Goal: Information Seeking & Learning: Learn about a topic

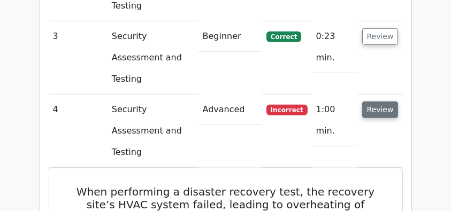
scroll to position [999, 0]
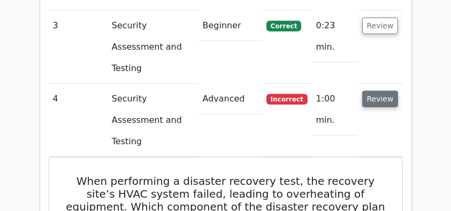
click at [376, 91] on button "Review" at bounding box center [380, 99] width 36 height 17
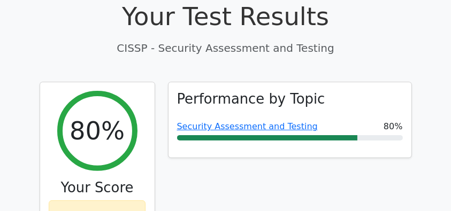
scroll to position [357, 0]
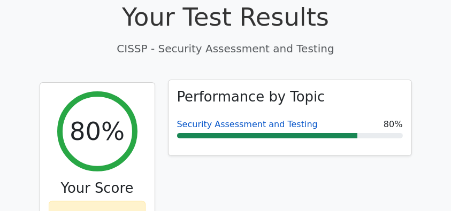
click at [251, 119] on link "Security Assessment and Testing" at bounding box center [247, 124] width 141 height 10
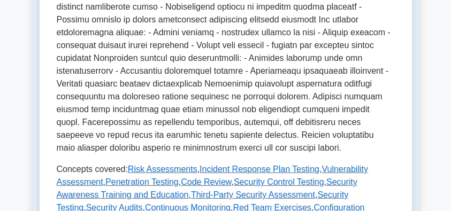
scroll to position [571, 0]
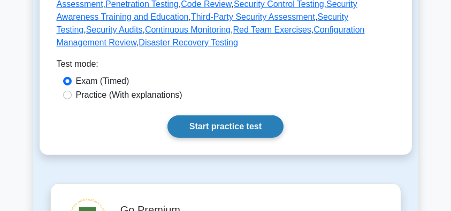
click at [233, 116] on link "Start practice test" at bounding box center [226, 127] width 116 height 22
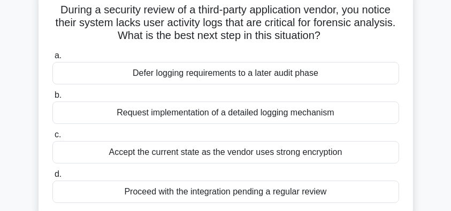
scroll to position [71, 0]
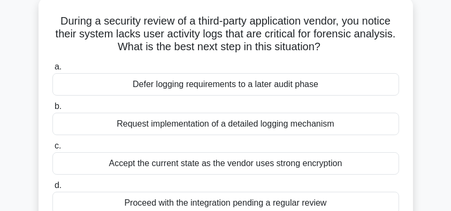
click at [270, 117] on div "Request implementation of a detailed logging mechanism" at bounding box center [225, 124] width 347 height 22
click at [52, 110] on input "b. Request implementation of a detailed logging mechanism" at bounding box center [52, 106] width 0 height 7
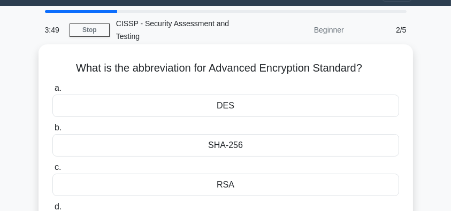
scroll to position [35, 0]
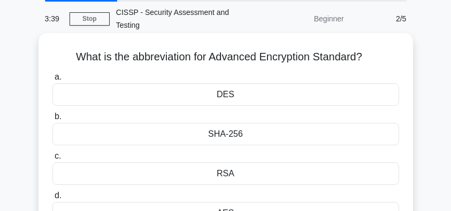
click at [233, 202] on div "AES" at bounding box center [225, 213] width 347 height 22
click at [52, 199] on input "d. AES" at bounding box center [52, 196] width 0 height 7
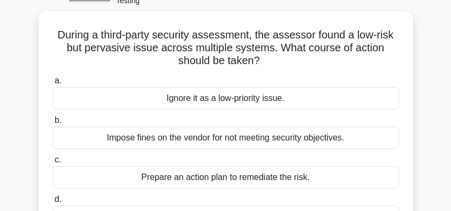
scroll to position [71, 0]
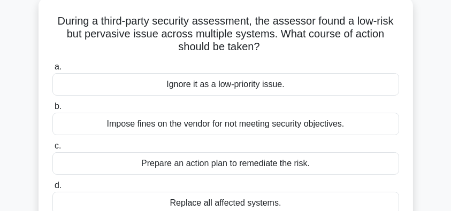
click at [282, 156] on div "Prepare an action plan to remediate the risk." at bounding box center [225, 164] width 347 height 22
click at [52, 150] on input "c. Prepare an action plan to remediate the risk." at bounding box center [52, 146] width 0 height 7
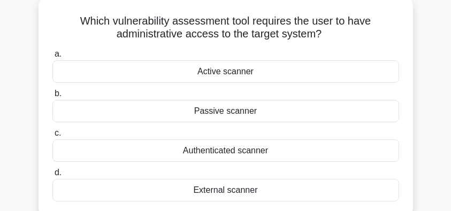
click at [251, 179] on div "External scanner" at bounding box center [225, 190] width 347 height 22
click at [52, 177] on input "d. External scanner" at bounding box center [52, 173] width 0 height 7
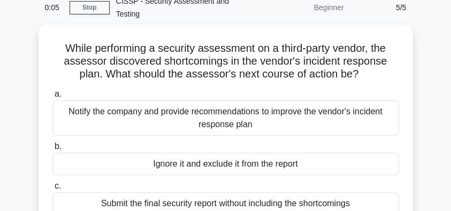
scroll to position [35, 0]
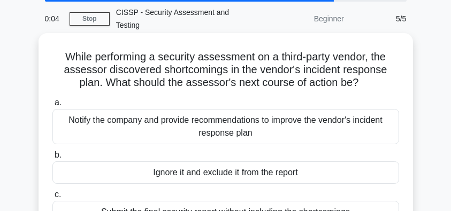
click at [362, 114] on div "Notify the company and provide recommendations to improve the vendor's incident…" at bounding box center [225, 126] width 347 height 35
click at [52, 107] on input "a. Notify the company and provide recommendations to improve the vendor's incid…" at bounding box center [52, 103] width 0 height 7
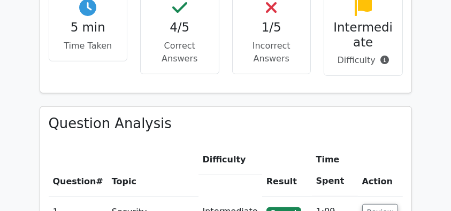
scroll to position [750, 0]
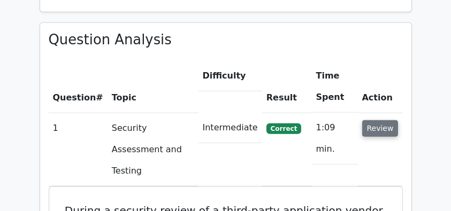
click at [393, 120] on button "Review" at bounding box center [380, 128] width 36 height 17
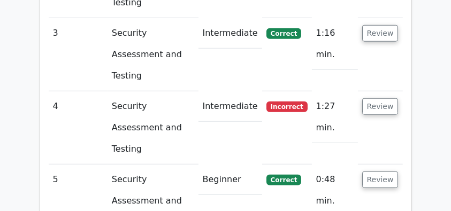
scroll to position [999, 0]
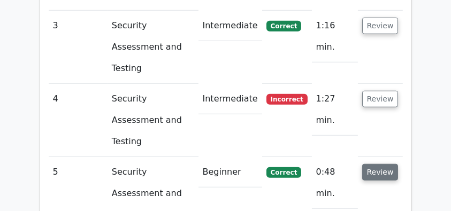
click at [392, 164] on button "Review" at bounding box center [380, 172] width 36 height 17
click at [395, 164] on button "Review" at bounding box center [380, 172] width 36 height 17
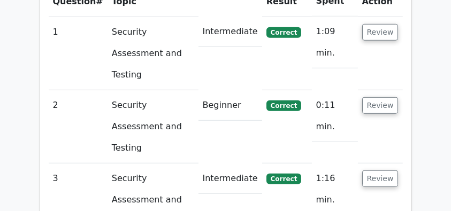
scroll to position [821, 0]
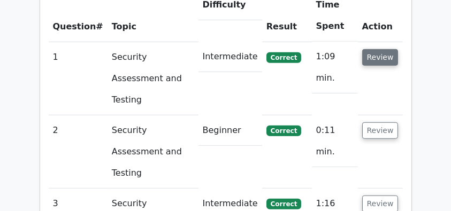
click at [381, 49] on button "Review" at bounding box center [380, 57] width 36 height 17
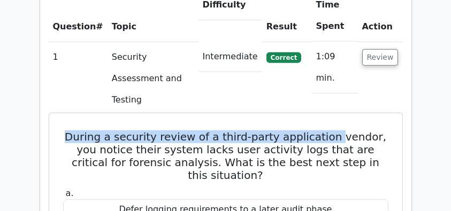
drag, startPoint x: 59, startPoint y: 88, endPoint x: 332, endPoint y: 95, distance: 272.6
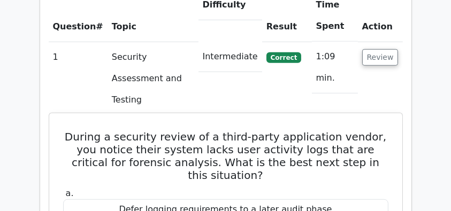
click at [63, 131] on h5 "During a security review of a third-party application vendor, you notice their …" at bounding box center [226, 156] width 328 height 51
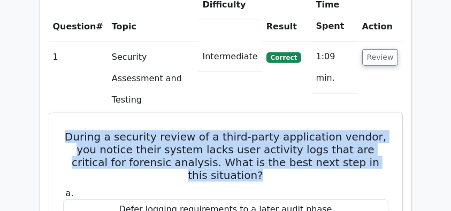
drag, startPoint x: 58, startPoint y: 82, endPoint x: 395, endPoint y: 120, distance: 339.0
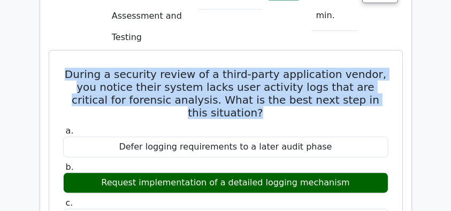
scroll to position [892, 0]
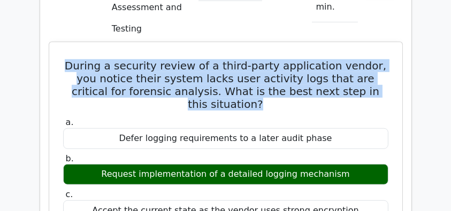
drag, startPoint x: 327, startPoint y: 113, endPoint x: 85, endPoint y: 112, distance: 242.0
click at [85, 164] on div "Request implementation of a detailed logging mechanism" at bounding box center [226, 174] width 326 height 21
click at [105, 164] on div "Request implementation of a detailed logging mechanism" at bounding box center [226, 174] width 326 height 21
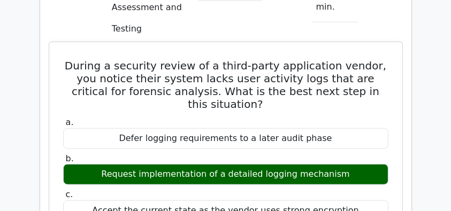
drag, startPoint x: 94, startPoint y: 114, endPoint x: 358, endPoint y: 116, distance: 263.4
click at [358, 164] on div "Request implementation of a detailed logging mechanism" at bounding box center [226, 174] width 326 height 21
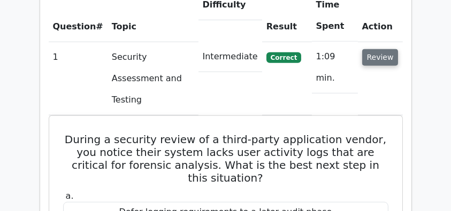
click at [369, 49] on button "Review" at bounding box center [380, 57] width 36 height 17
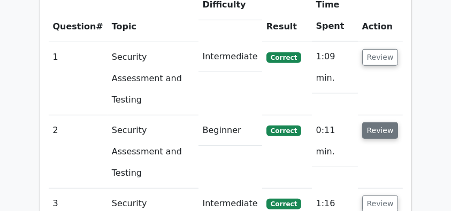
click at [383, 123] on button "Review" at bounding box center [380, 131] width 36 height 17
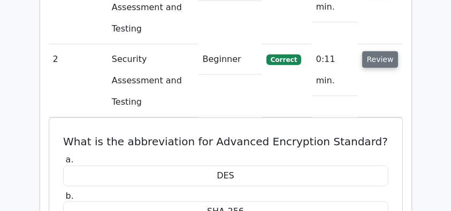
scroll to position [857, 0]
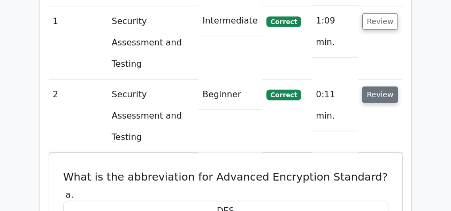
click at [382, 87] on button "Review" at bounding box center [380, 95] width 36 height 17
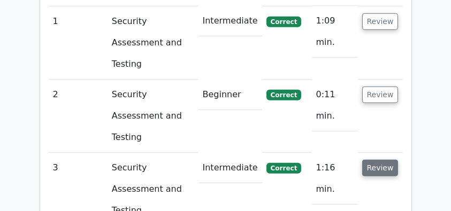
click at [377, 160] on button "Review" at bounding box center [380, 168] width 36 height 17
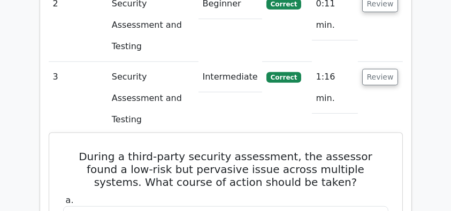
scroll to position [964, 0]
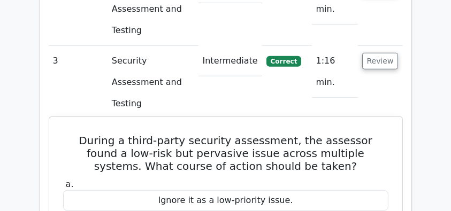
drag, startPoint x: 66, startPoint y: 49, endPoint x: 332, endPoint y: 178, distance: 295.5
copy div "During a third-party security assessment, the assessor found a low-risk but per…"
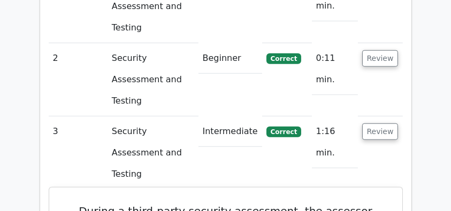
scroll to position [892, 0]
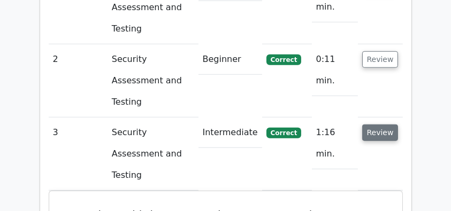
click at [381, 125] on button "Review" at bounding box center [380, 133] width 36 height 17
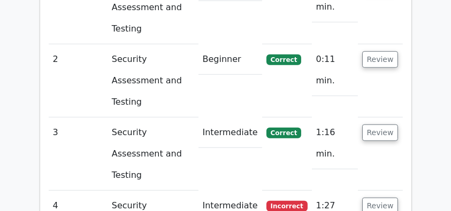
drag, startPoint x: 376, startPoint y: 114, endPoint x: 375, endPoint y: 94, distance: 19.8
click at [375, 94] on tbody "1 Security Assessment and Testing Intermediate Correct 1:09 min. Review" at bounding box center [226, 154] width 354 height 367
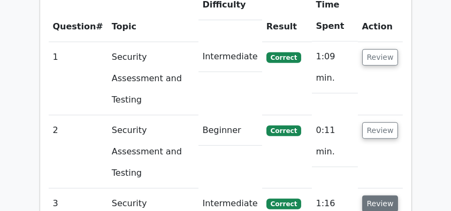
scroll to position [821, 0]
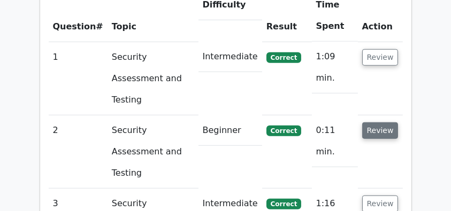
click at [379, 123] on button "Review" at bounding box center [380, 131] width 36 height 17
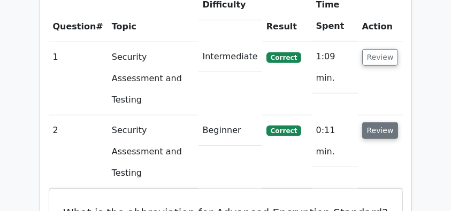
click at [381, 123] on button "Review" at bounding box center [380, 131] width 36 height 17
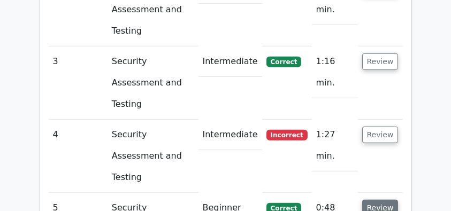
scroll to position [964, 0]
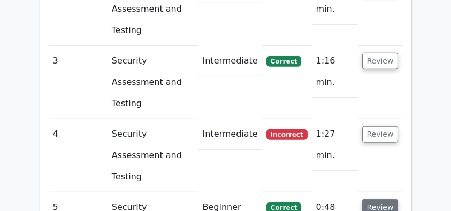
click at [380, 200] on button "Review" at bounding box center [380, 208] width 36 height 17
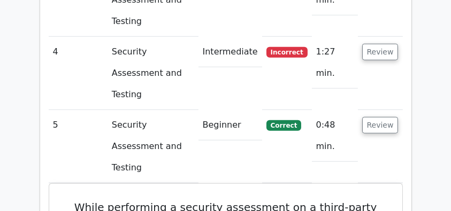
scroll to position [1035, 0]
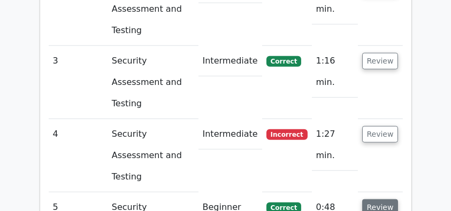
click at [394, 200] on button "Review" at bounding box center [380, 208] width 36 height 17
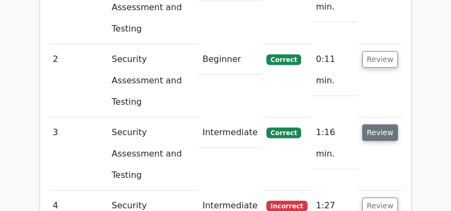
click at [388, 125] on button "Review" at bounding box center [380, 133] width 36 height 17
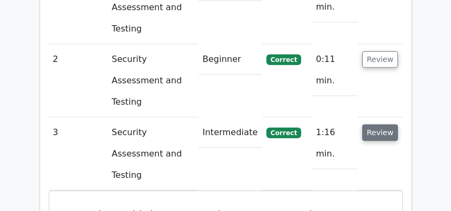
click at [388, 125] on button "Review" at bounding box center [380, 133] width 36 height 17
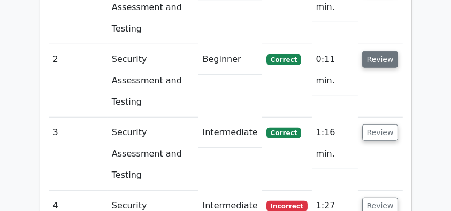
click at [377, 51] on button "Review" at bounding box center [380, 59] width 36 height 17
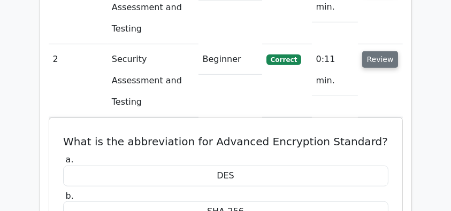
click at [377, 51] on button "Review" at bounding box center [380, 59] width 36 height 17
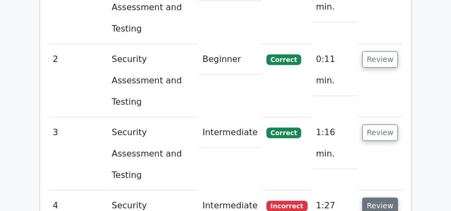
click at [370, 198] on button "Review" at bounding box center [380, 206] width 36 height 17
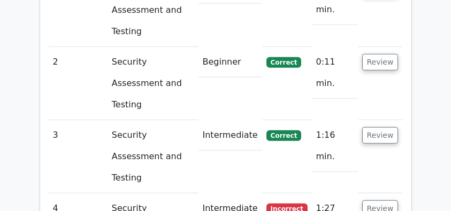
scroll to position [1035, 0]
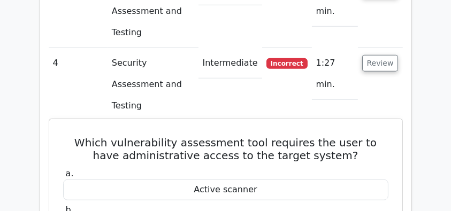
drag, startPoint x: 65, startPoint y: 28, endPoint x: 313, endPoint y: 190, distance: 295.8
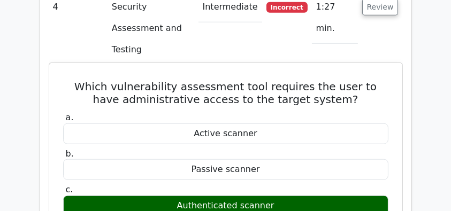
scroll to position [1178, 0]
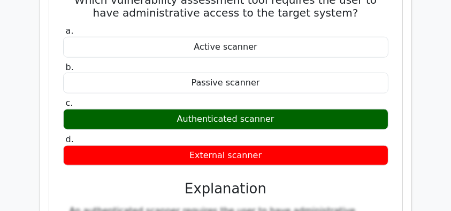
copy div "Which vulnerability assessment tool requires the user to have administrative ac…"
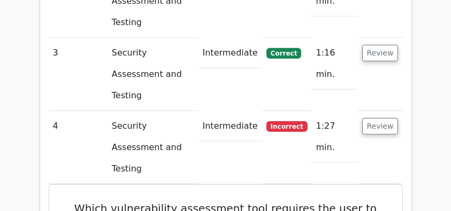
scroll to position [964, 0]
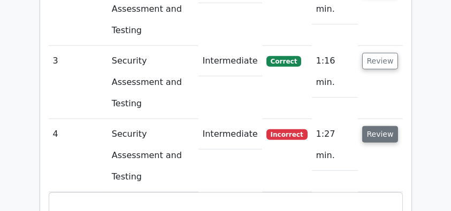
click at [383, 126] on button "Review" at bounding box center [380, 134] width 36 height 17
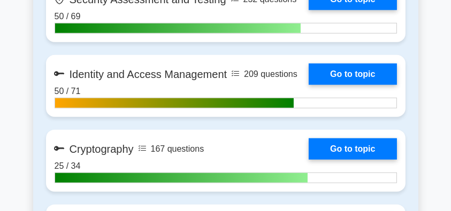
scroll to position [1220, 0]
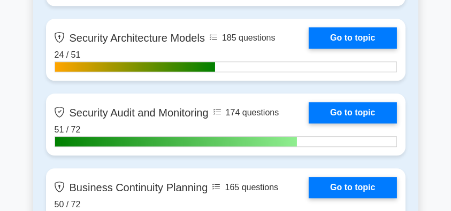
scroll to position [2742, 0]
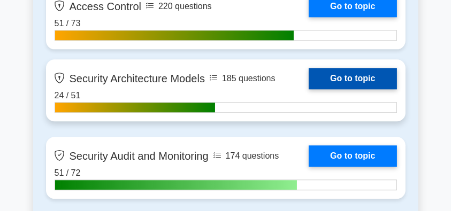
click at [355, 75] on link "Go to topic" at bounding box center [353, 78] width 88 height 21
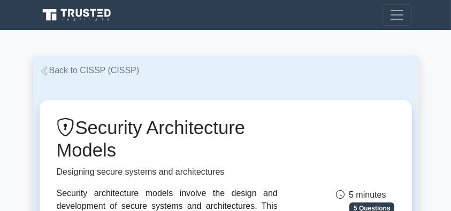
drag, startPoint x: 89, startPoint y: 131, endPoint x: 126, endPoint y: 149, distance: 40.7
click at [126, 149] on h1 "Security Architecture Models" at bounding box center [167, 139] width 221 height 44
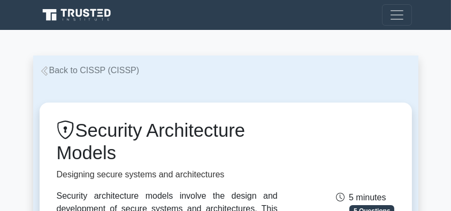
copy h1 "Security Architecture Models"
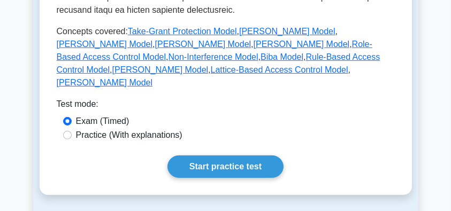
scroll to position [607, 0]
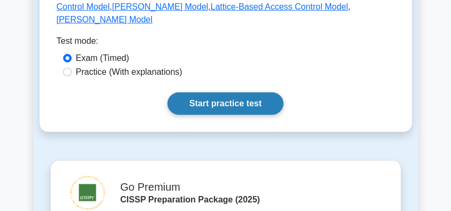
click at [248, 93] on link "Start practice test" at bounding box center [226, 104] width 116 height 22
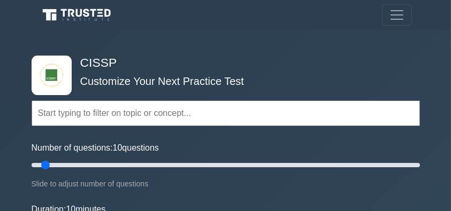
click at [187, 58] on h4 "CISSP" at bounding box center [222, 63] width 292 height 15
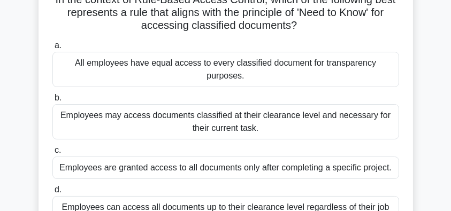
scroll to position [71, 0]
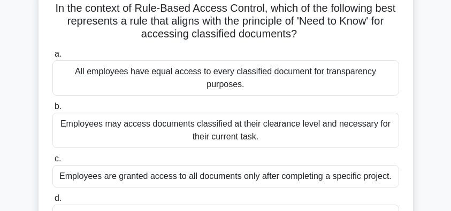
drag, startPoint x: 52, startPoint y: 7, endPoint x: 391, endPoint y: 30, distance: 340.2
click at [391, 30] on h5 "In the context of Rule-Based Access Control, which of the following best repres…" at bounding box center [225, 22] width 349 height 40
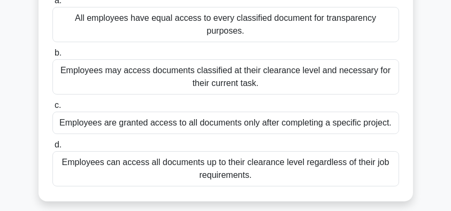
scroll to position [142, 0]
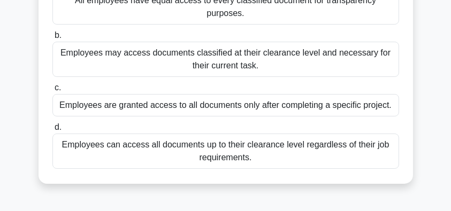
click at [208, 54] on div "Employees may access documents classified at their clearance level and necessar…" at bounding box center [225, 59] width 347 height 35
click at [52, 39] on input "b. Employees may access documents classified at their clearance level and neces…" at bounding box center [52, 35] width 0 height 7
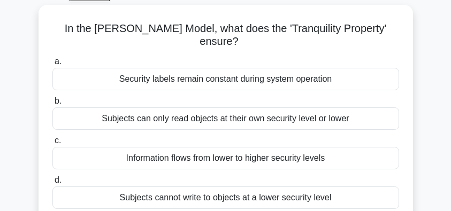
scroll to position [71, 0]
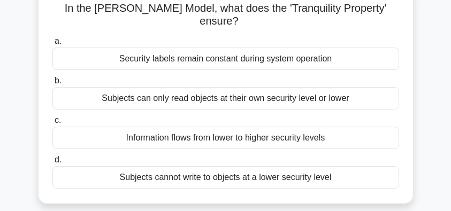
click at [257, 100] on div "Subjects can only read objects at their own security level or lower" at bounding box center [225, 98] width 347 height 22
click at [52, 85] on input "b. Subjects can only read objects at their own security level or lower" at bounding box center [52, 81] width 0 height 7
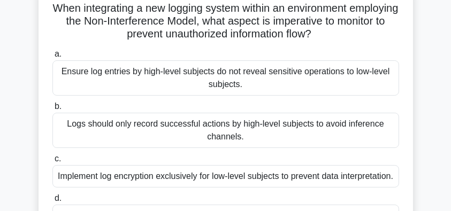
click at [339, 80] on div "Ensure log entries by high-level subjects do not reveal sensitive operations to…" at bounding box center [225, 78] width 347 height 35
click at [52, 58] on input "a. Ensure log entries by high-level subjects do not reveal sensitive operations…" at bounding box center [52, 54] width 0 height 7
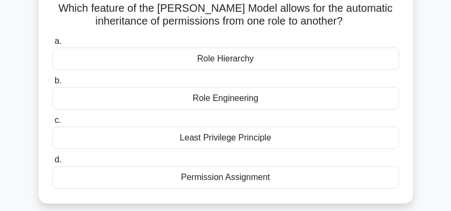
click at [293, 59] on div "Role Hierarchy" at bounding box center [225, 59] width 347 height 22
click at [52, 45] on input "a. Role Hierarchy" at bounding box center [52, 41] width 0 height 7
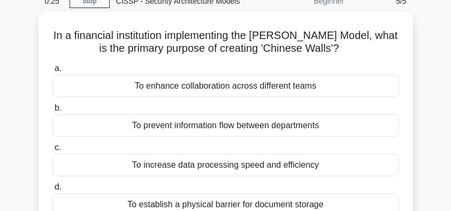
scroll to position [35, 0]
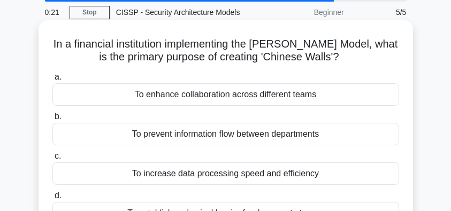
click at [328, 140] on div "To prevent information flow between departments" at bounding box center [225, 134] width 347 height 22
click at [52, 120] on input "b. To prevent information flow between departments" at bounding box center [52, 117] width 0 height 7
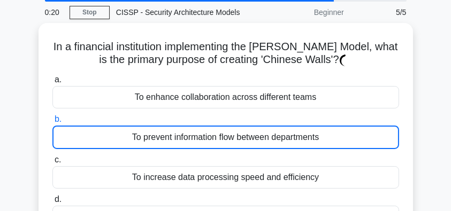
scroll to position [107, 0]
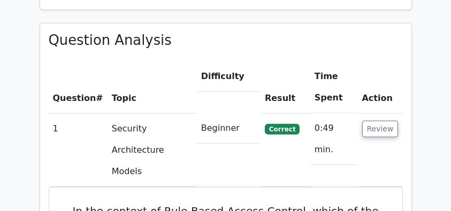
scroll to position [821, 0]
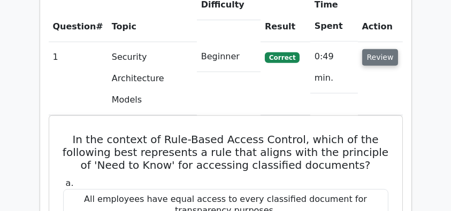
click at [384, 49] on button "Review" at bounding box center [380, 57] width 36 height 17
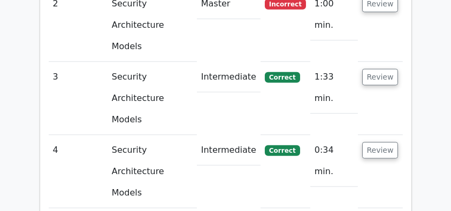
scroll to position [964, 0]
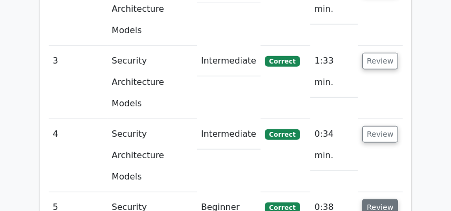
click at [392, 200] on button "Review" at bounding box center [380, 208] width 36 height 17
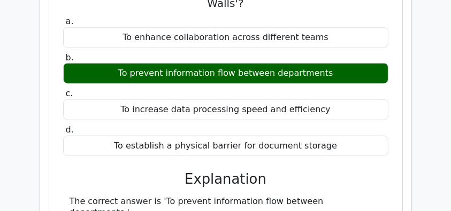
scroll to position [1285, 0]
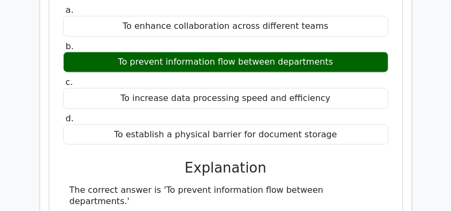
drag, startPoint x: 159, startPoint y: 169, endPoint x: 61, endPoint y: 66, distance: 142.4
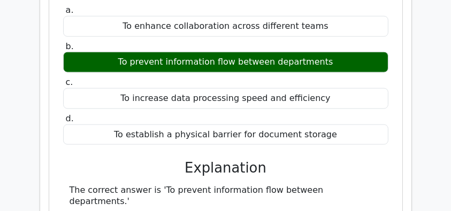
copy div "In the context of the [PERSON_NAME] Model, also known as the Chinese Wall Model…"
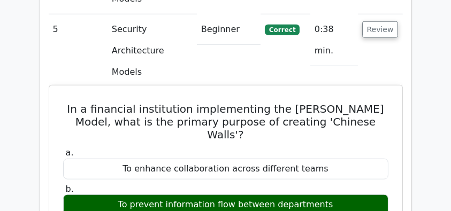
scroll to position [1106, 0]
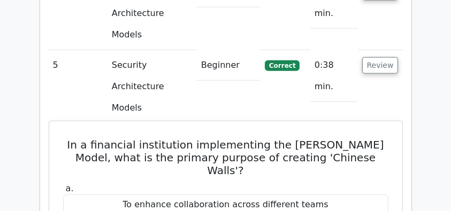
drag, startPoint x: 61, startPoint y: 10, endPoint x: 337, endPoint y: 97, distance: 290.3
copy div "In a financial institution implementing the [PERSON_NAME] Model, what is the pr…"
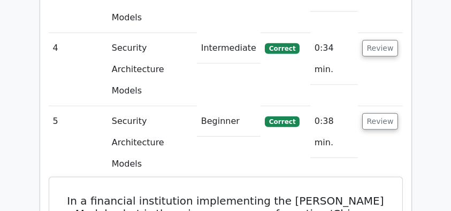
scroll to position [1035, 0]
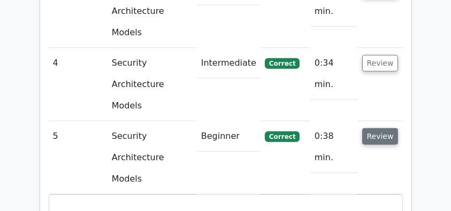
click at [378, 129] on button "Review" at bounding box center [380, 137] width 36 height 17
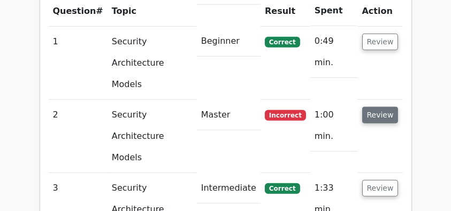
scroll to position [821, 0]
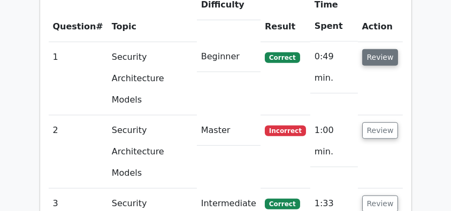
click at [375, 49] on button "Review" at bounding box center [380, 57] width 36 height 17
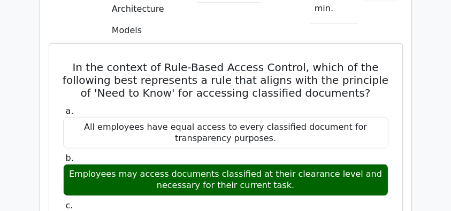
scroll to position [892, 0]
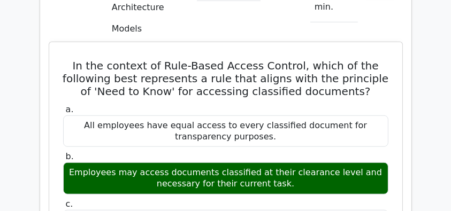
drag, startPoint x: 73, startPoint y: 14, endPoint x: 312, endPoint y: 137, distance: 268.9
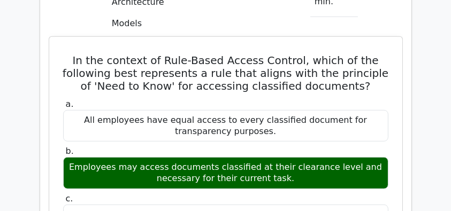
scroll to position [1071, 0]
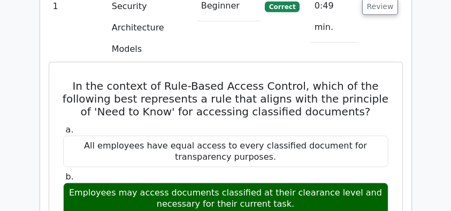
scroll to position [821, 0]
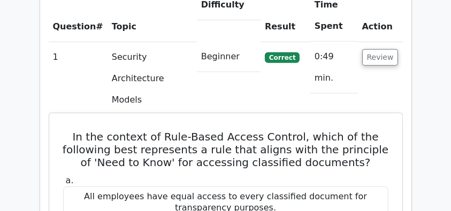
drag, startPoint x: 61, startPoint y: 84, endPoint x: 330, endPoint y: 160, distance: 279.9
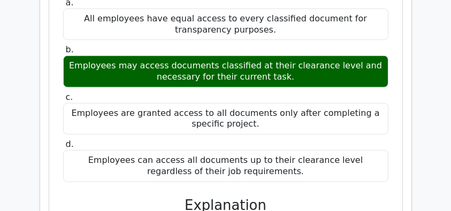
scroll to position [1178, 0]
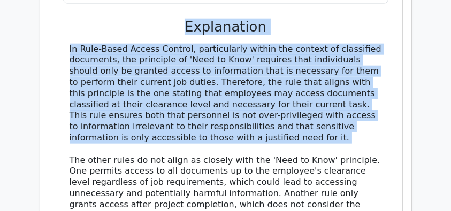
click at [223, 102] on div "In Rule-Based Access Control, particularly within the context of classified doc…" at bounding box center [226, 149] width 313 height 211
copy div "In the context of Rule-Based Access Control, which of the following best repres…"
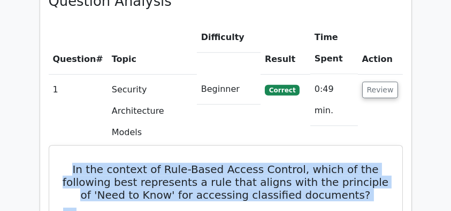
scroll to position [750, 0]
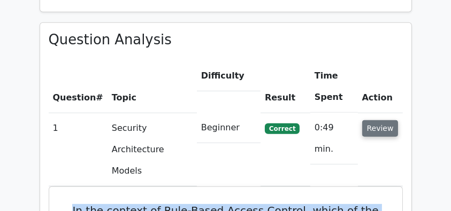
click at [377, 120] on button "Review" at bounding box center [380, 128] width 36 height 17
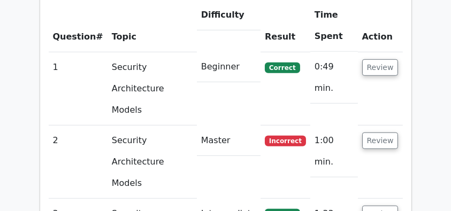
scroll to position [892, 0]
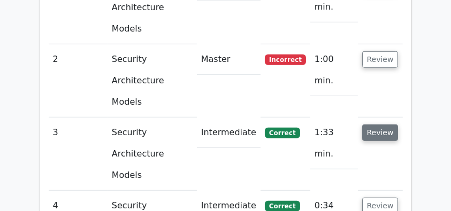
click at [391, 125] on button "Review" at bounding box center [380, 133] width 36 height 17
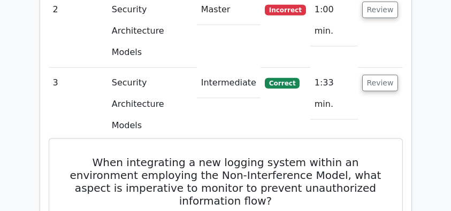
scroll to position [964, 0]
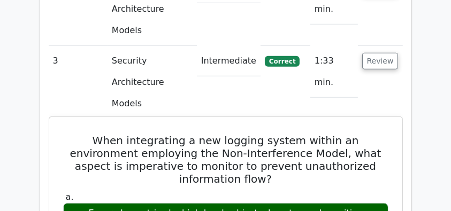
drag, startPoint x: 60, startPoint y: 48, endPoint x: 301, endPoint y: 141, distance: 258.6
copy div "When integrating a new logging system within an environment employing the Non-I…"
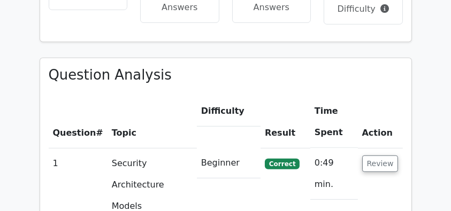
scroll to position [714, 0]
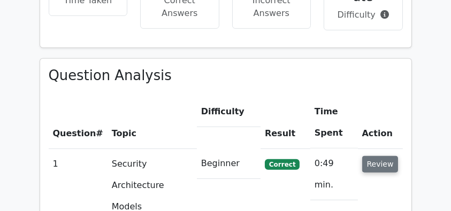
click at [376, 156] on button "Review" at bounding box center [380, 164] width 36 height 17
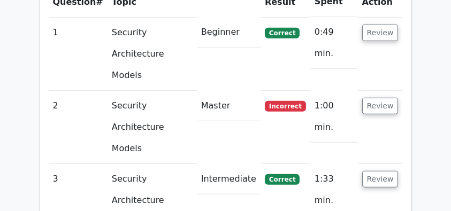
scroll to position [857, 0]
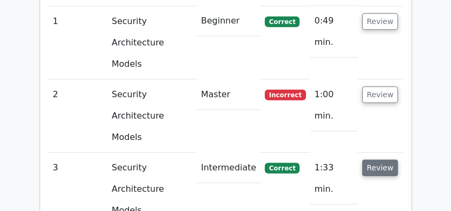
click at [386, 160] on button "Review" at bounding box center [380, 168] width 36 height 17
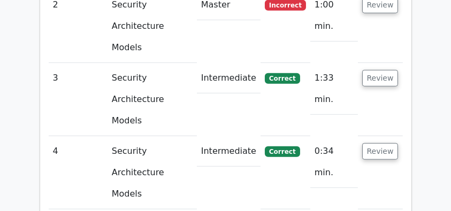
scroll to position [964, 0]
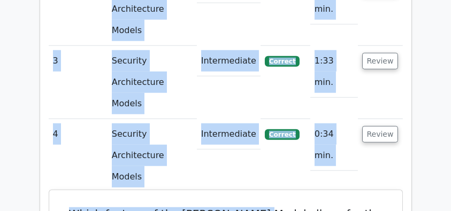
drag, startPoint x: 123, startPoint y: 108, endPoint x: 257, endPoint y: 107, distance: 134.4
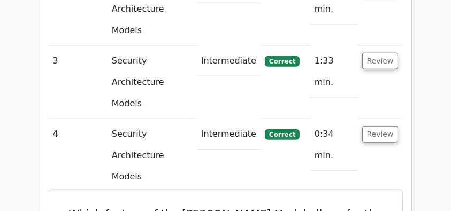
drag, startPoint x: 73, startPoint y: 103, endPoint x: 394, endPoint y: 112, distance: 320.3
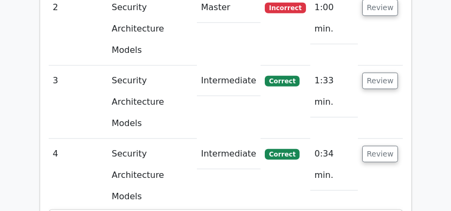
scroll to position [928, 0]
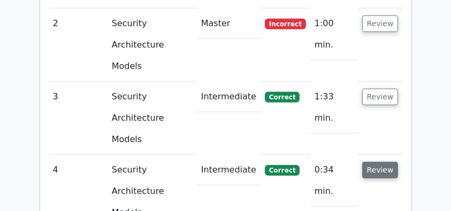
click at [376, 162] on button "Review" at bounding box center [380, 170] width 36 height 17
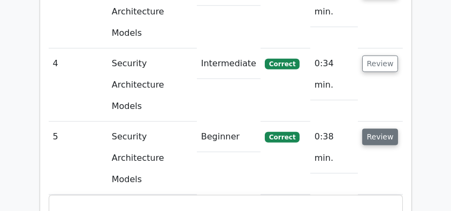
scroll to position [1035, 0]
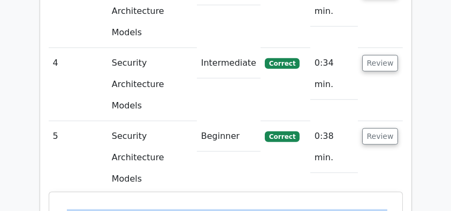
drag, startPoint x: 62, startPoint y: 82, endPoint x: 375, endPoint y: 97, distance: 313.6
copy h5 "In a financial institution implementing the [PERSON_NAME] Model, what is the pr…"
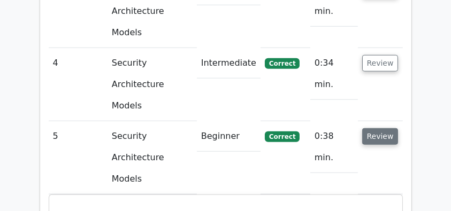
click at [380, 129] on button "Review" at bounding box center [380, 137] width 36 height 17
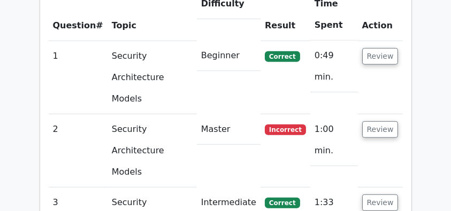
scroll to position [821, 0]
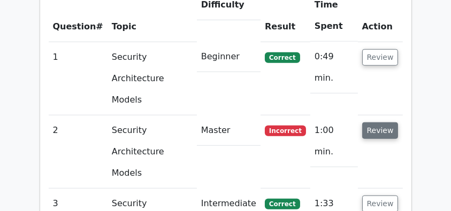
click at [383, 123] on button "Review" at bounding box center [380, 131] width 36 height 17
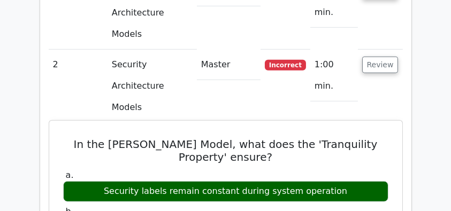
scroll to position [892, 0]
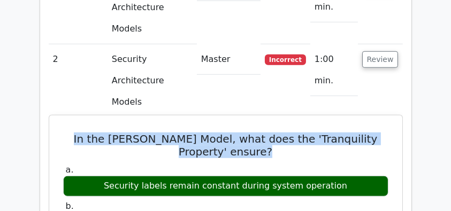
drag, startPoint x: 48, startPoint y: 66, endPoint x: 256, endPoint y: 82, distance: 208.4
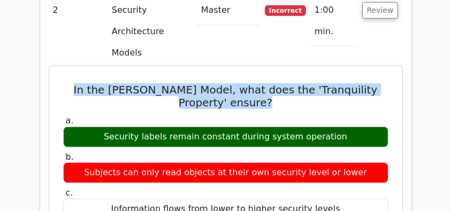
scroll to position [1035, 0]
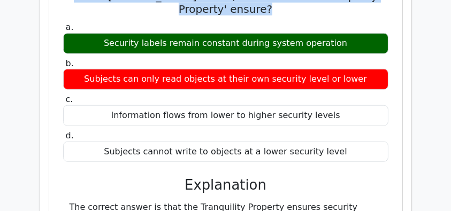
click at [353, 142] on div "Subjects cannot write to objects at a lower security level" at bounding box center [226, 152] width 326 height 21
copy div "In the [PERSON_NAME] Model, what does the 'Tranquility Property' ensure? a. Sec…"
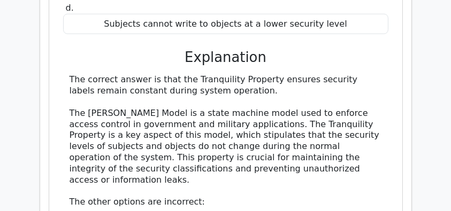
scroll to position [1178, 0]
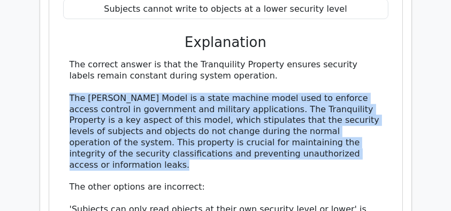
drag, startPoint x: 69, startPoint y: 26, endPoint x: 377, endPoint y: 85, distance: 314.6
click at [377, 85] on div "The correct answer is that the Tranquility Property ensures security labels rem…" at bounding box center [226, 215] width 326 height 312
copy div "The [PERSON_NAME] Model is a state machine model used to enforce access control…"
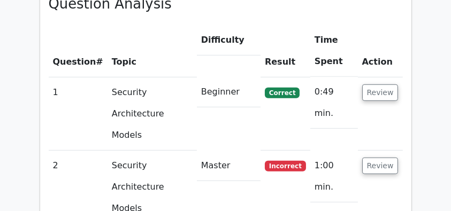
scroll to position [785, 0]
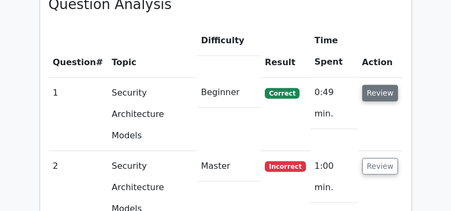
click at [382, 85] on button "Review" at bounding box center [380, 93] width 36 height 17
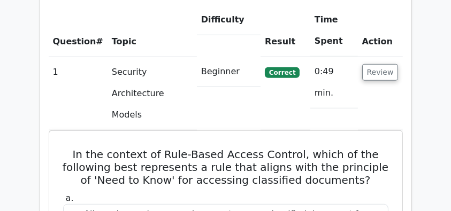
scroll to position [821, 0]
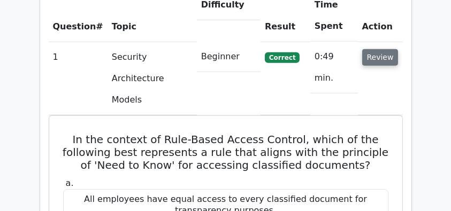
click at [384, 49] on button "Review" at bounding box center [380, 57] width 36 height 17
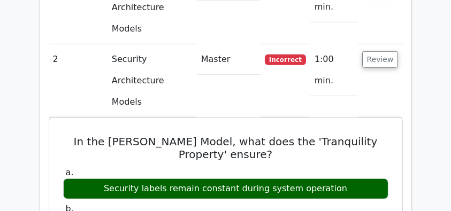
scroll to position [857, 0]
